Goal: Information Seeking & Learning: Learn about a topic

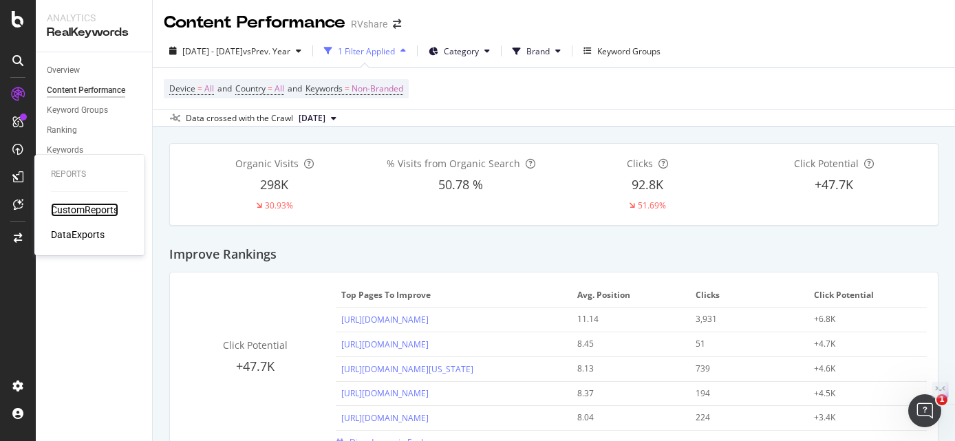
click at [82, 207] on div "CustomReports" at bounding box center [84, 210] width 67 height 14
